Goal: Find specific page/section: Find specific page/section

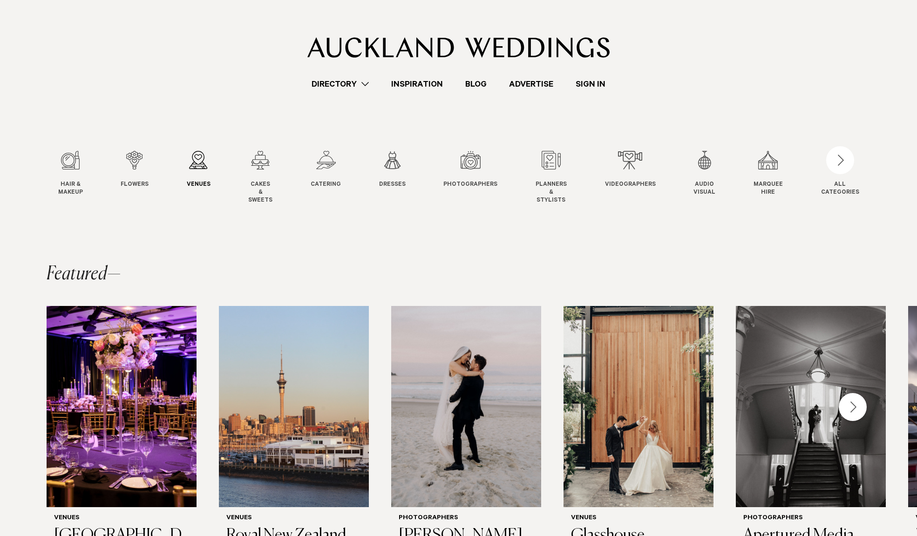
click at [209, 153] on div "3 / 12" at bounding box center [199, 160] width 24 height 19
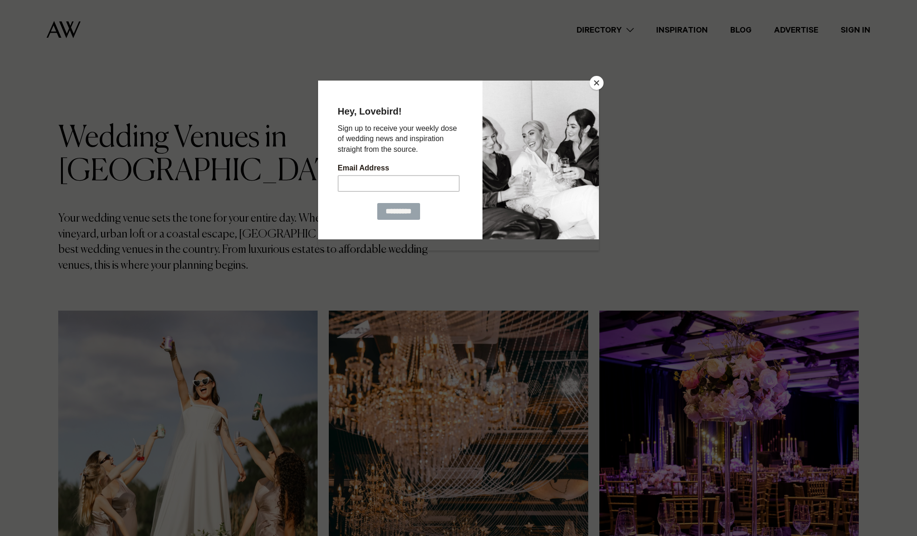
click at [604, 84] on div at bounding box center [458, 268] width 917 height 536
click at [601, 84] on button "Close" at bounding box center [597, 83] width 14 height 14
